Goal: Navigation & Orientation: Find specific page/section

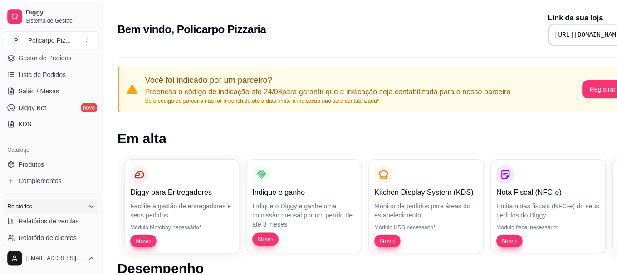
scroll to position [91, 0]
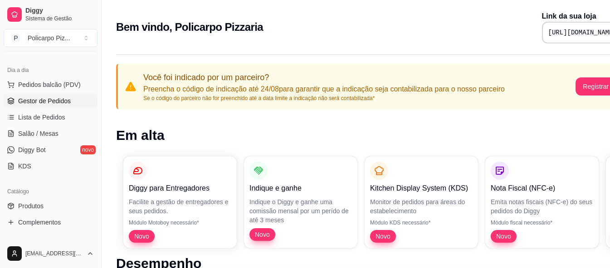
click at [41, 103] on span "Gestor de Pedidos" at bounding box center [44, 101] width 53 height 9
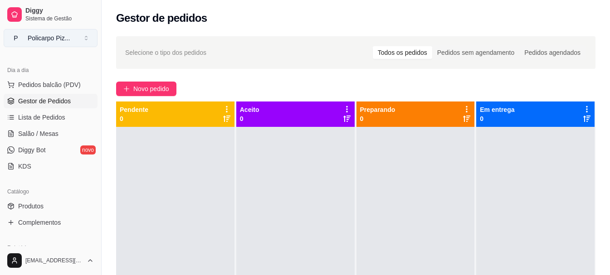
click at [37, 39] on div "Policarpo Piz ..." at bounding box center [49, 38] width 42 height 9
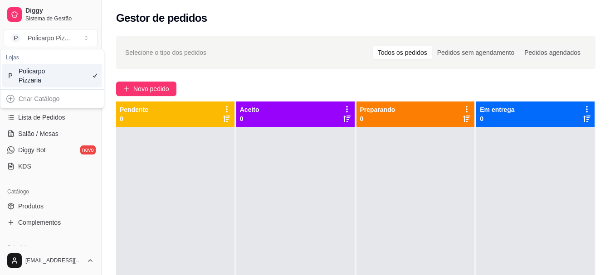
click at [31, 68] on div "Policarpo Pizzaria" at bounding box center [39, 76] width 41 height 18
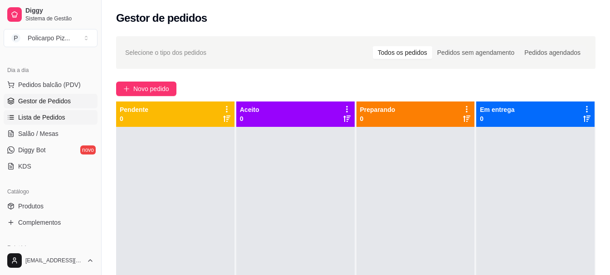
click at [33, 115] on span "Lista de Pedidos" at bounding box center [41, 117] width 47 height 9
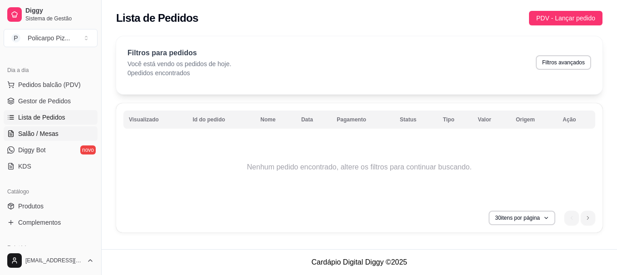
click at [43, 136] on span "Salão / Mesas" at bounding box center [38, 133] width 40 height 9
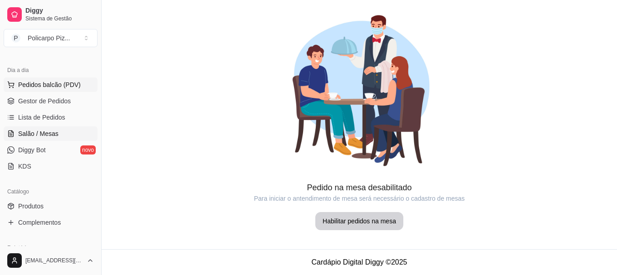
click at [43, 81] on span "Pedidos balcão (PDV)" at bounding box center [49, 84] width 63 height 9
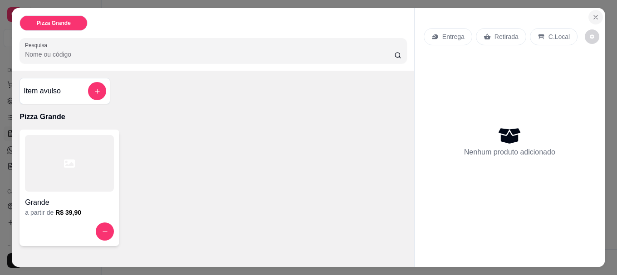
click at [593, 14] on icon "Close" at bounding box center [595, 17] width 7 height 7
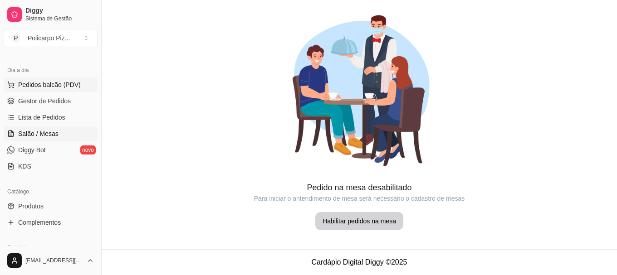
click at [33, 83] on span "Pedidos balcão (PDV)" at bounding box center [49, 84] width 63 height 9
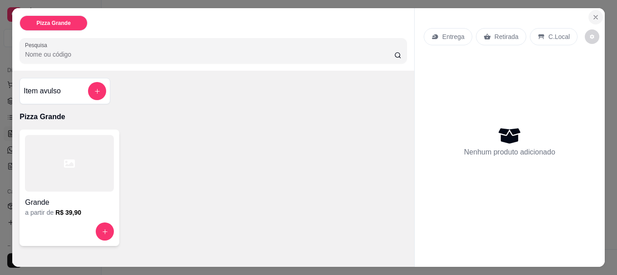
click at [592, 15] on icon "Close" at bounding box center [595, 17] width 7 height 7
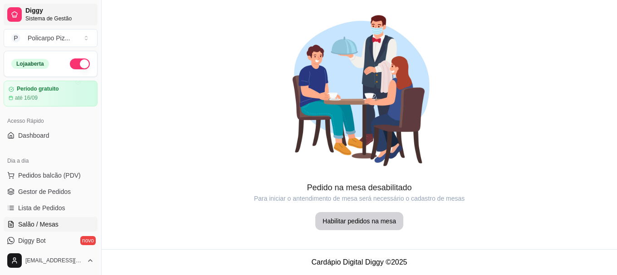
click at [36, 13] on span "Diggy" at bounding box center [59, 11] width 68 height 8
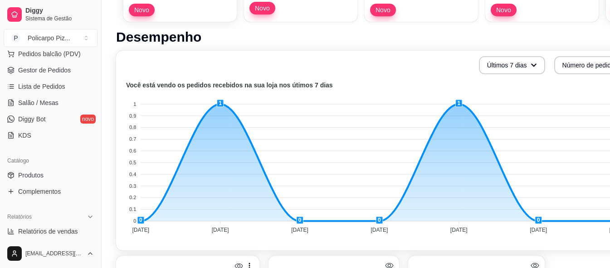
scroll to position [105, 0]
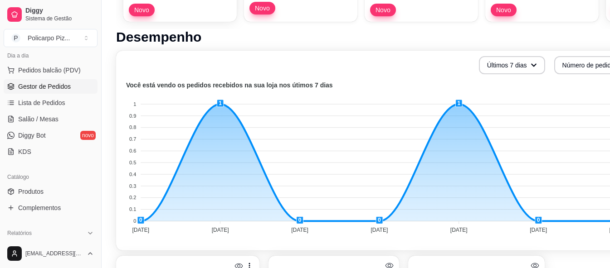
click at [40, 83] on span "Gestor de Pedidos" at bounding box center [44, 86] width 53 height 9
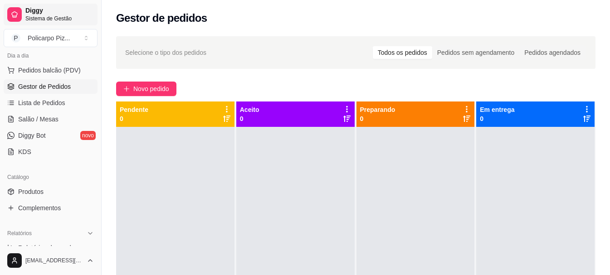
click at [43, 21] on span "Sistema de Gestão" at bounding box center [59, 18] width 68 height 7
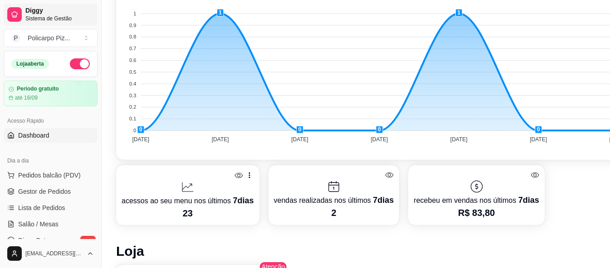
click at [56, 12] on span "Diggy" at bounding box center [59, 11] width 68 height 8
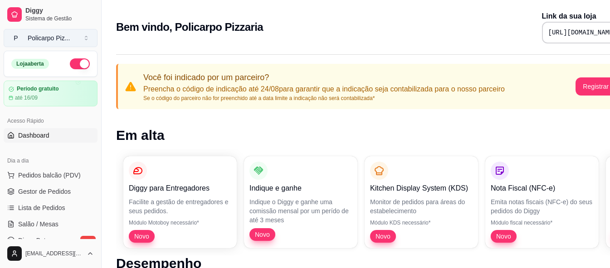
click at [34, 39] on div "Policarpo Piz ..." at bounding box center [49, 38] width 42 height 9
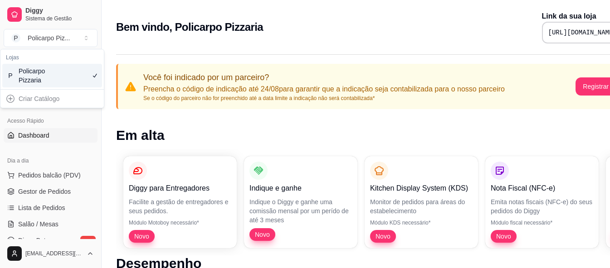
click at [40, 78] on div "Policarpo Pizzaria" at bounding box center [39, 76] width 41 height 18
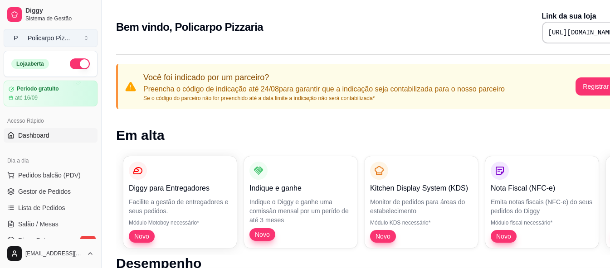
click at [84, 40] on button "P Policarpo Piz ..." at bounding box center [51, 38] width 94 height 18
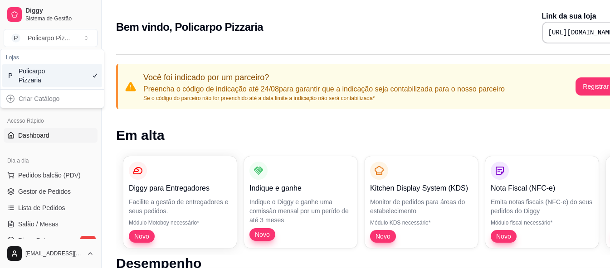
click at [52, 78] on div "Policarpo Pizzaria" at bounding box center [39, 76] width 41 height 18
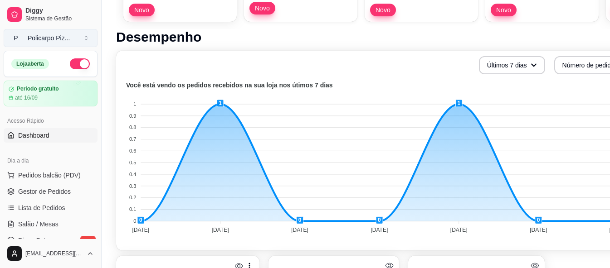
click at [38, 39] on div "Policarpo Piz ..." at bounding box center [49, 38] width 42 height 9
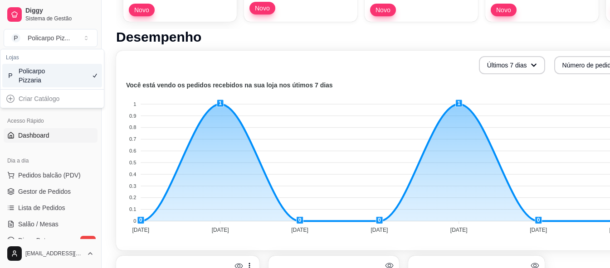
click at [28, 72] on div "Policarpo Pizzaria" at bounding box center [39, 76] width 41 height 18
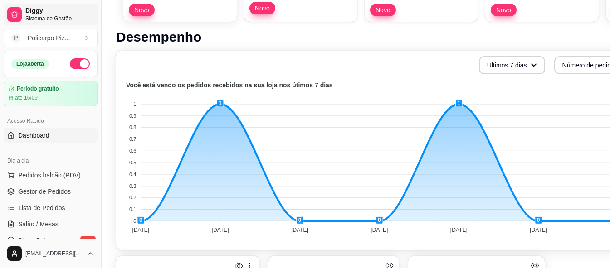
click at [35, 17] on span "Sistema de Gestão" at bounding box center [59, 18] width 68 height 7
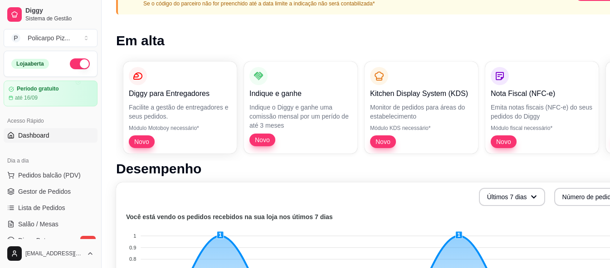
click at [36, 138] on span "Dashboard" at bounding box center [33, 135] width 31 height 9
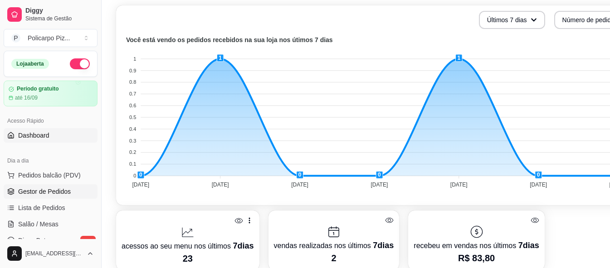
click at [54, 190] on span "Gestor de Pedidos" at bounding box center [44, 191] width 53 height 9
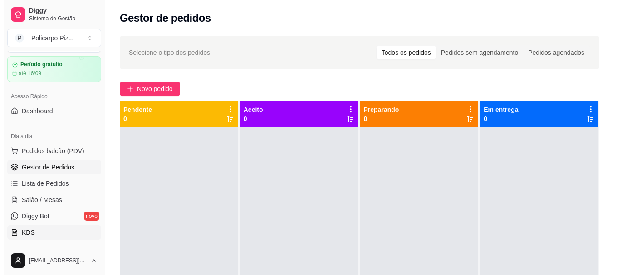
scroll to position [45, 0]
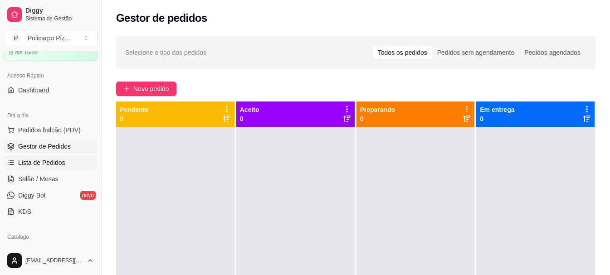
click at [41, 161] on span "Lista de Pedidos" at bounding box center [41, 162] width 47 height 9
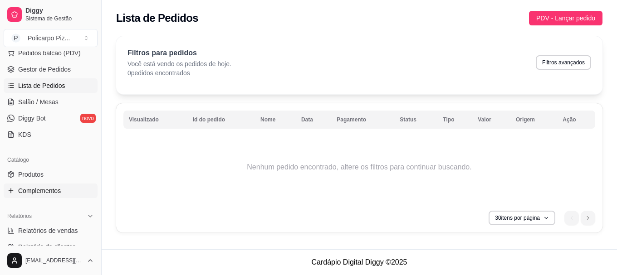
scroll to position [136, 0]
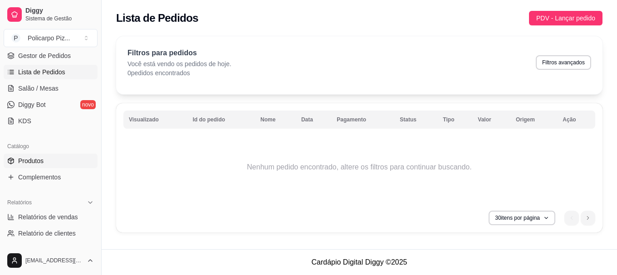
click at [35, 162] on span "Produtos" at bounding box center [30, 160] width 25 height 9
